Goal: Check status: Check status

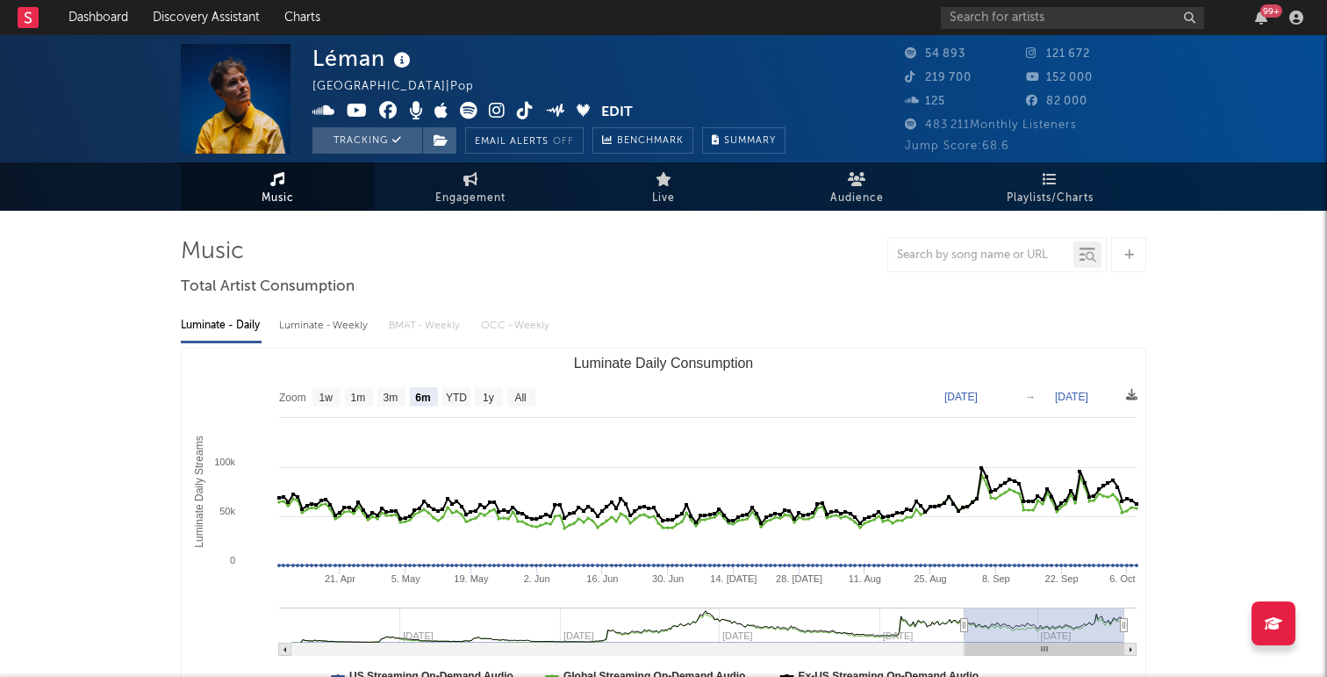
select select "6m"
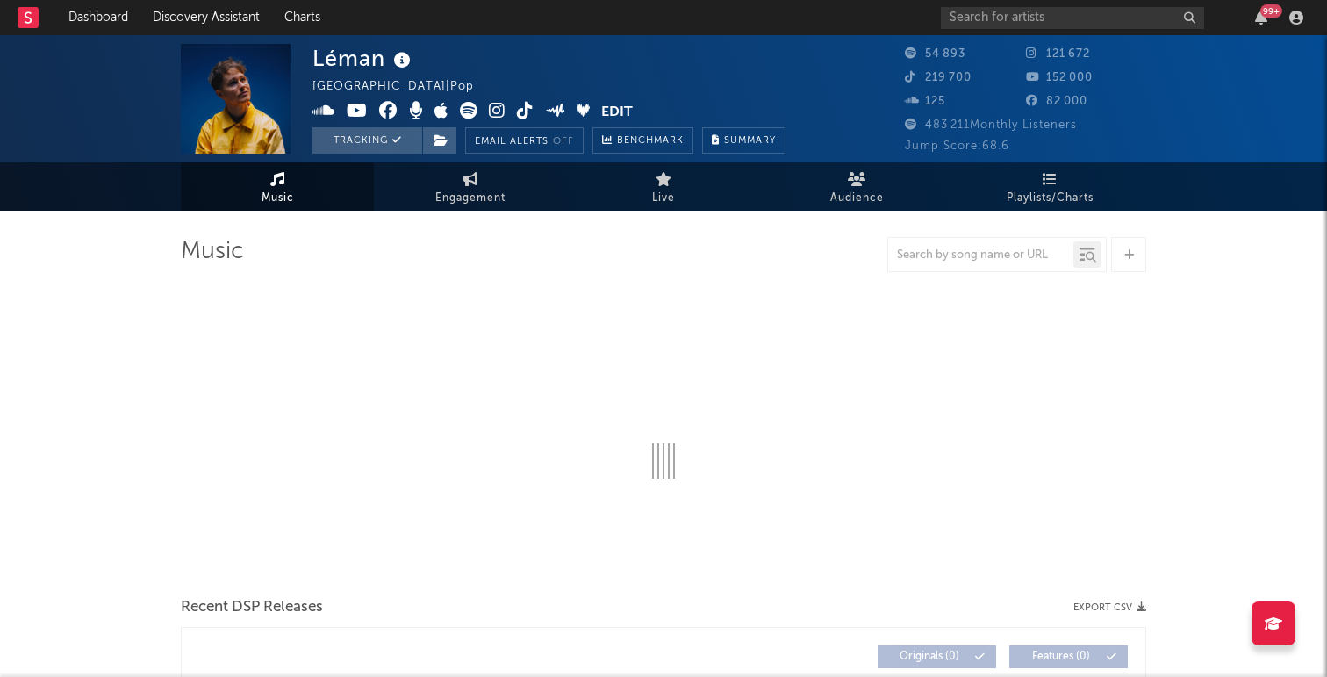
select select "6m"
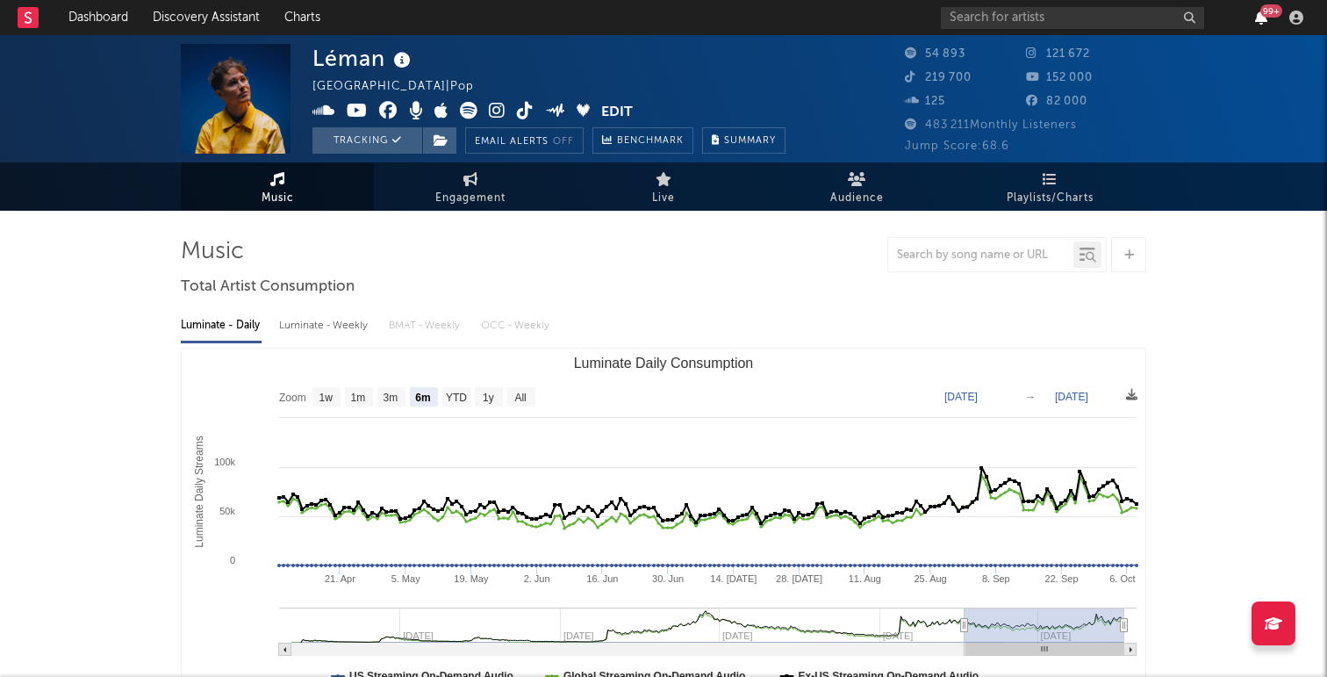
click at [1261, 22] on icon "button" at bounding box center [1261, 18] width 12 height 14
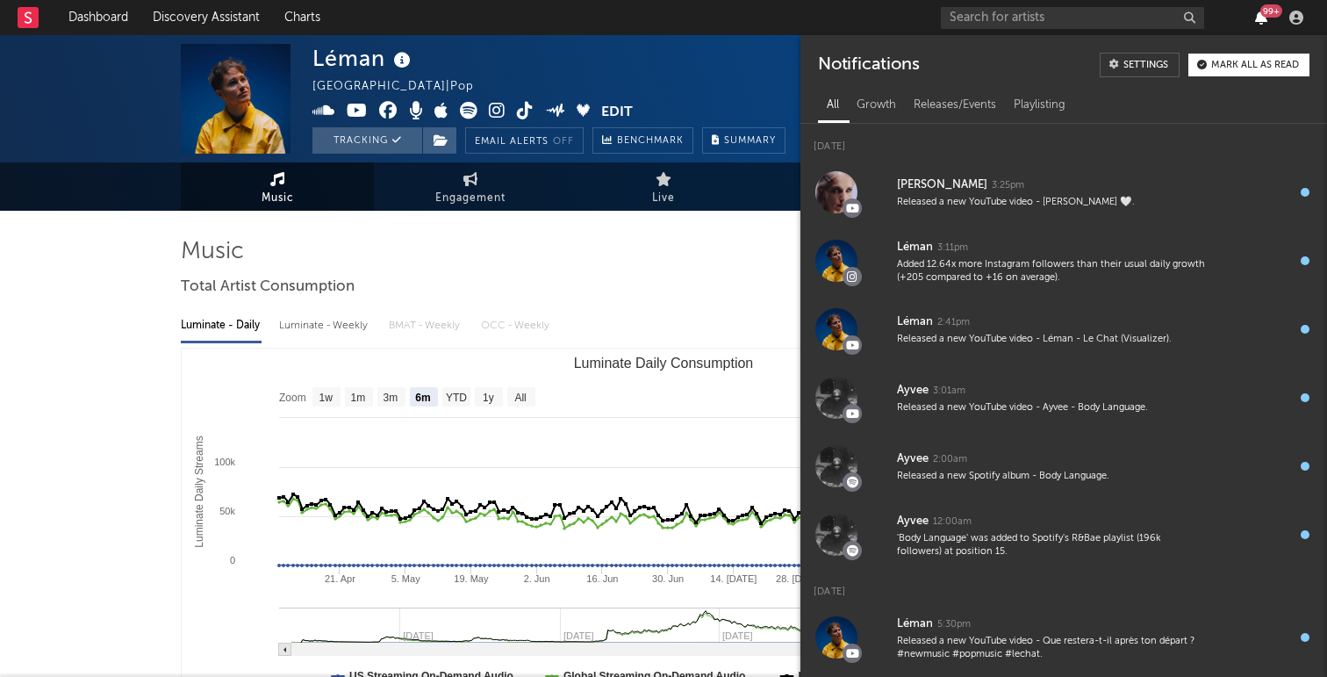
click at [1258, 18] on icon "button" at bounding box center [1261, 18] width 12 height 14
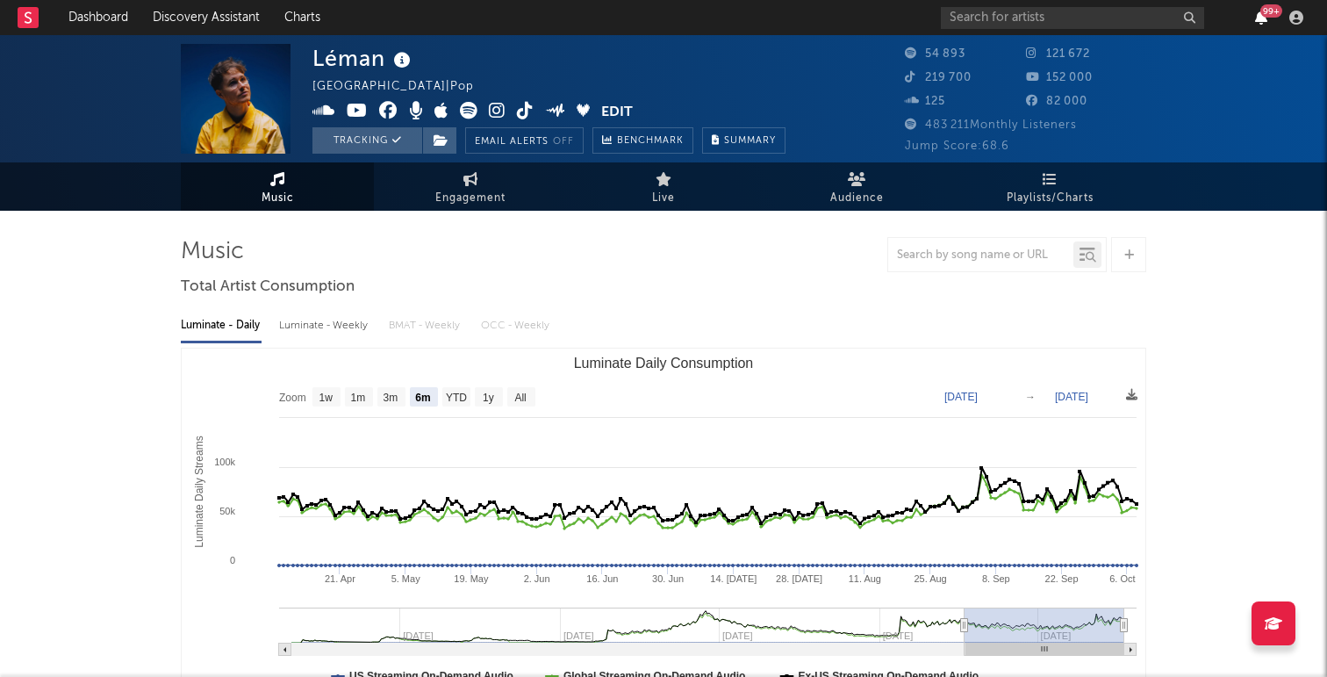
click at [1258, 18] on icon "button" at bounding box center [1261, 18] width 12 height 14
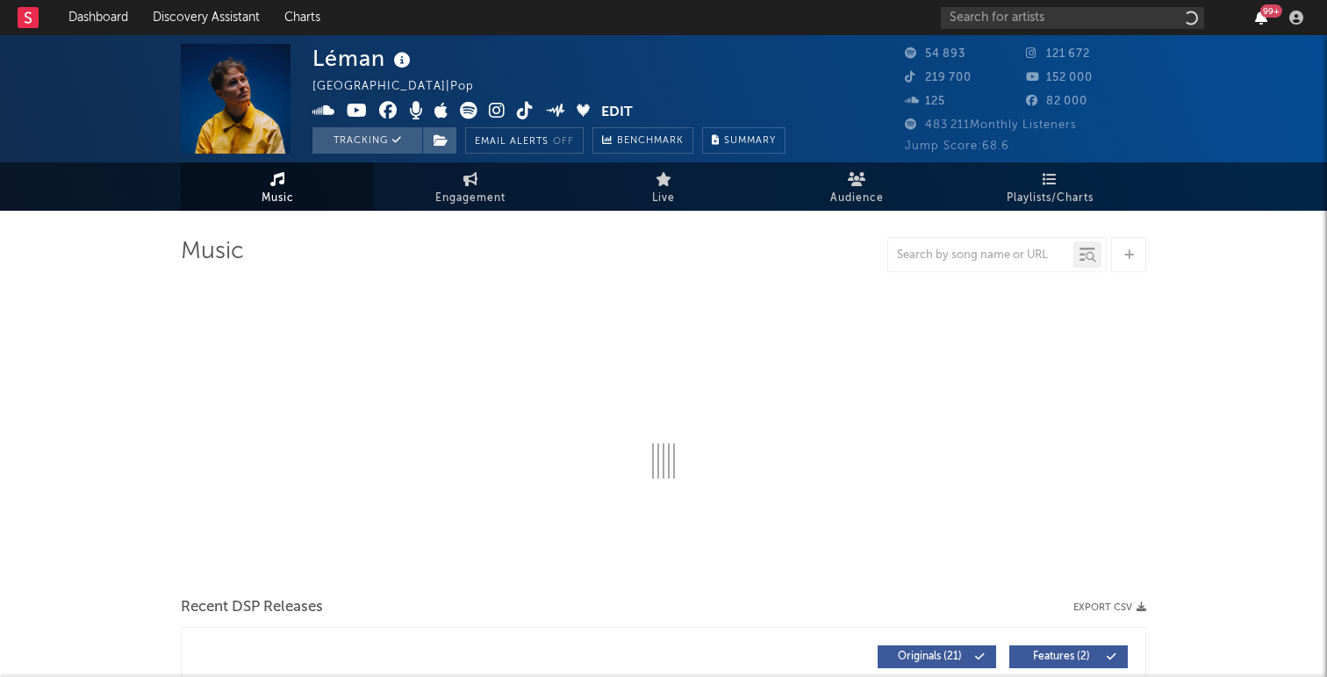
select select "6m"
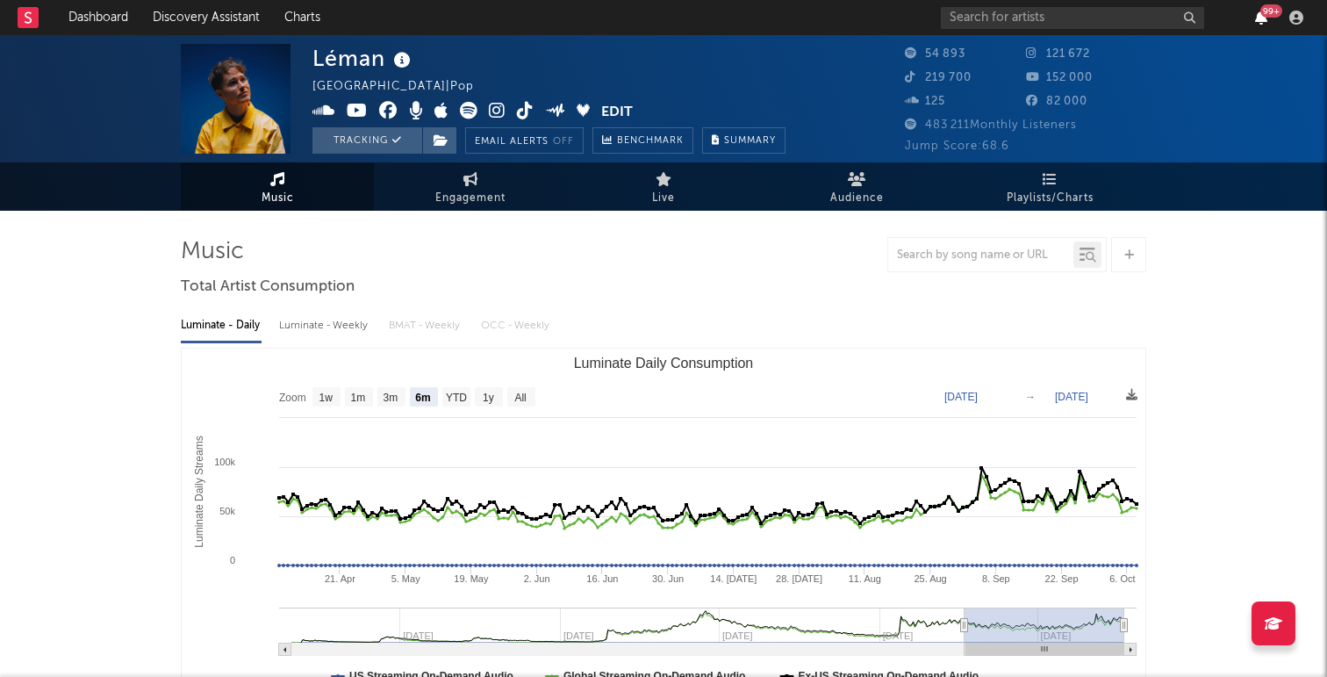
click at [1266, 18] on icon "button" at bounding box center [1261, 18] width 12 height 14
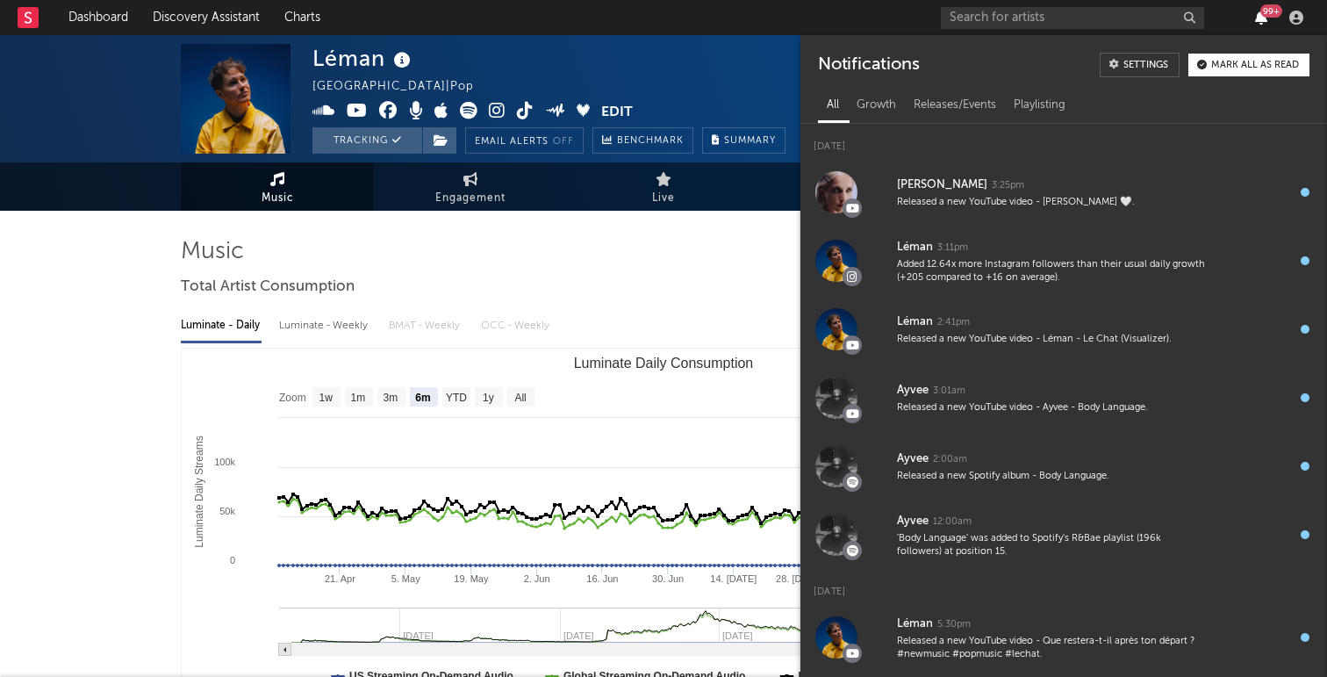
click at [1264, 18] on icon "button" at bounding box center [1261, 18] width 12 height 14
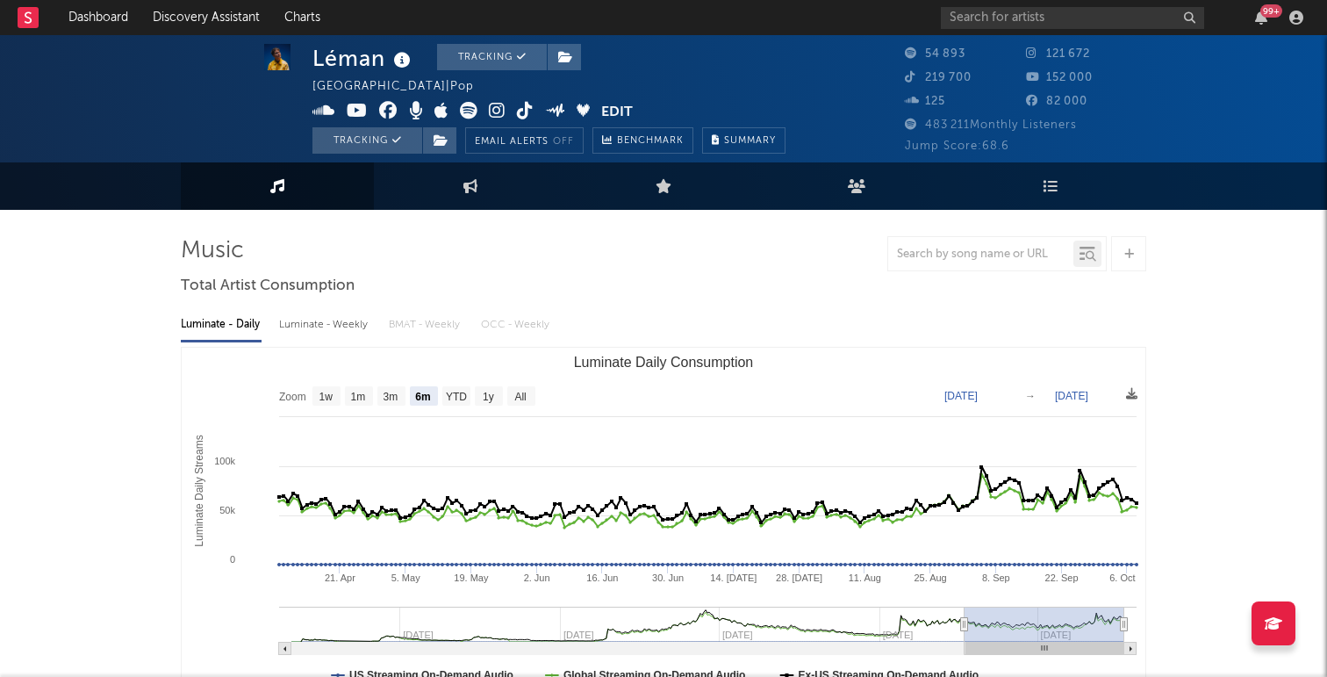
scroll to position [2, 0]
